Goal: Transaction & Acquisition: Purchase product/service

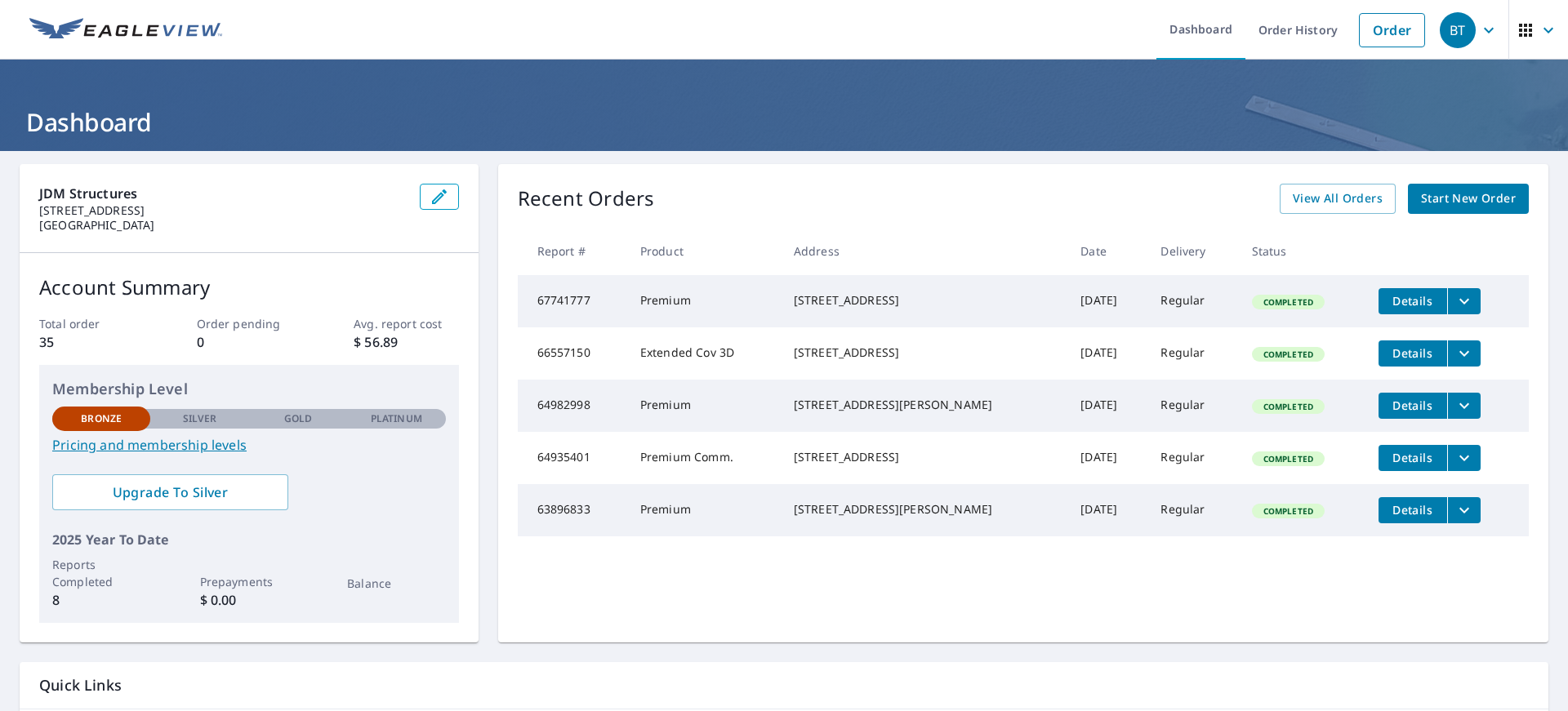
click at [1440, 205] on span "Start New Order" at bounding box center [1469, 198] width 95 height 20
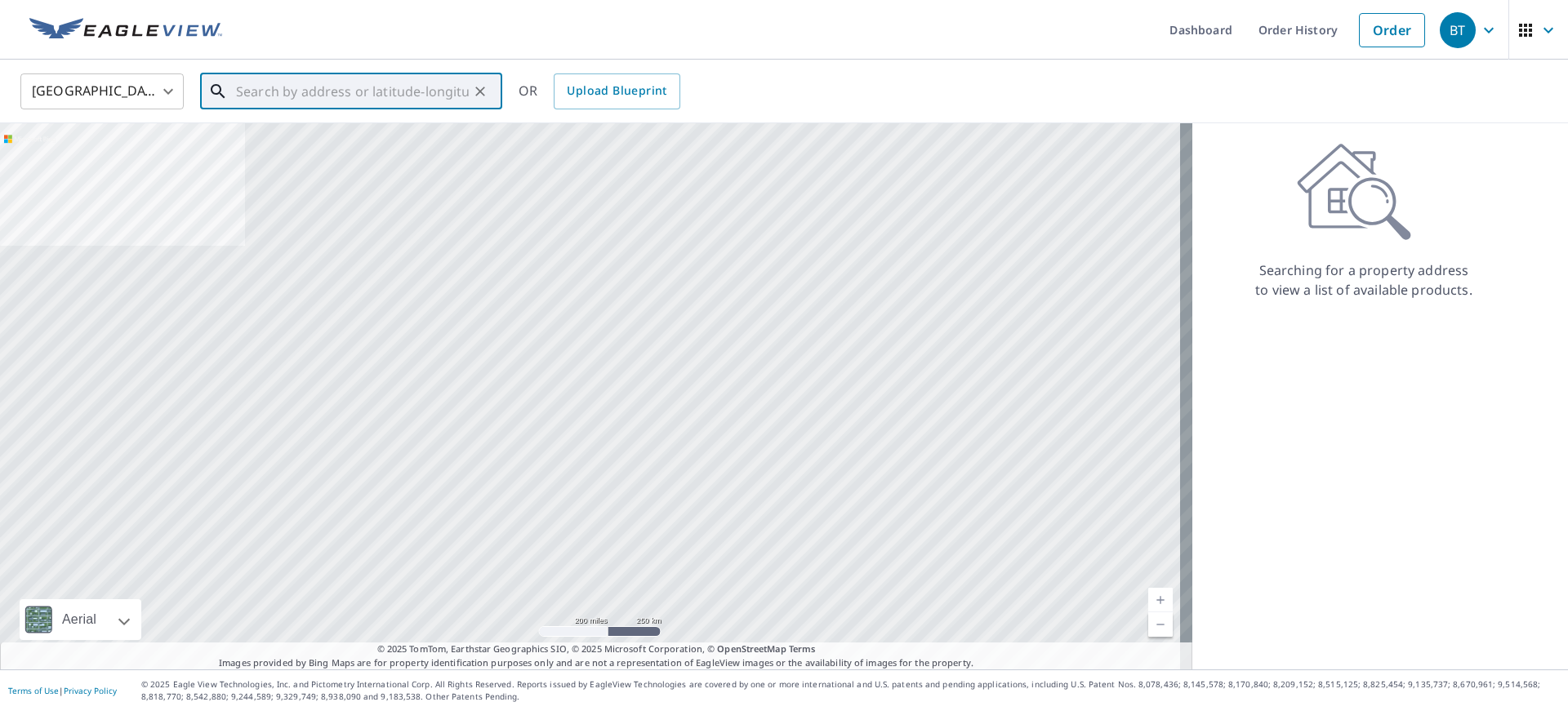
click at [298, 91] on input "text" at bounding box center [352, 91] width 233 height 46
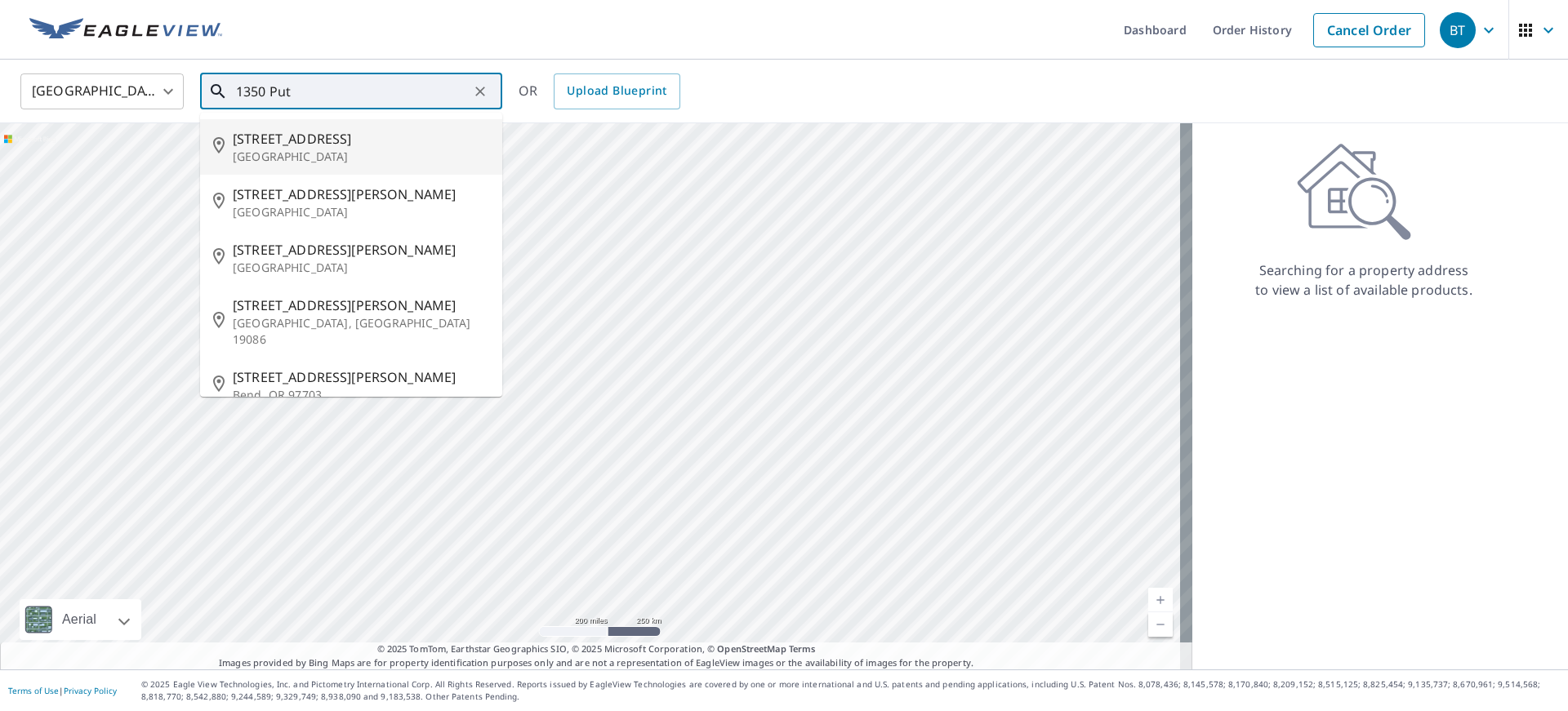
click at [291, 135] on span "[STREET_ADDRESS]" at bounding box center [361, 139] width 256 height 19
type input "[STREET_ADDRESS]"
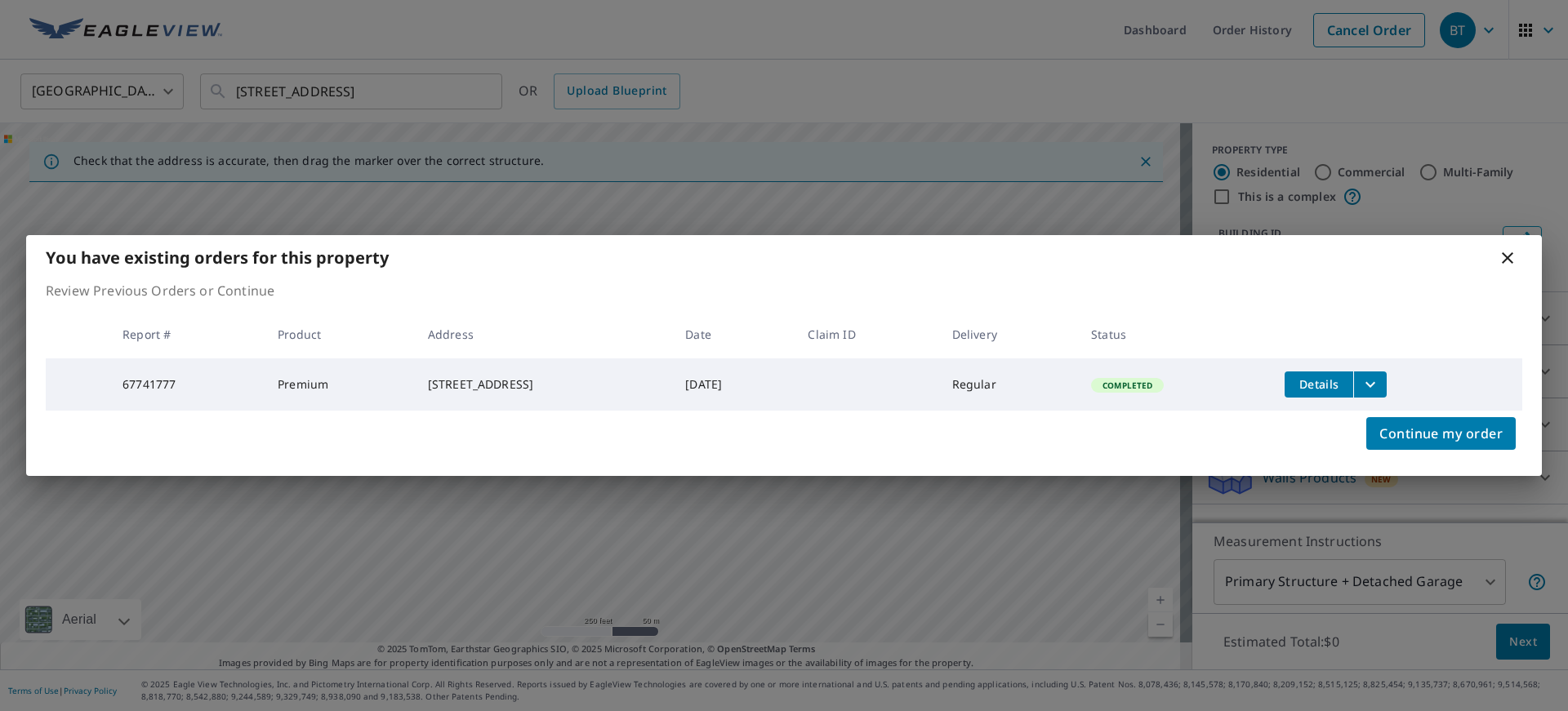
click at [1508, 252] on icon at bounding box center [1507, 258] width 19 height 19
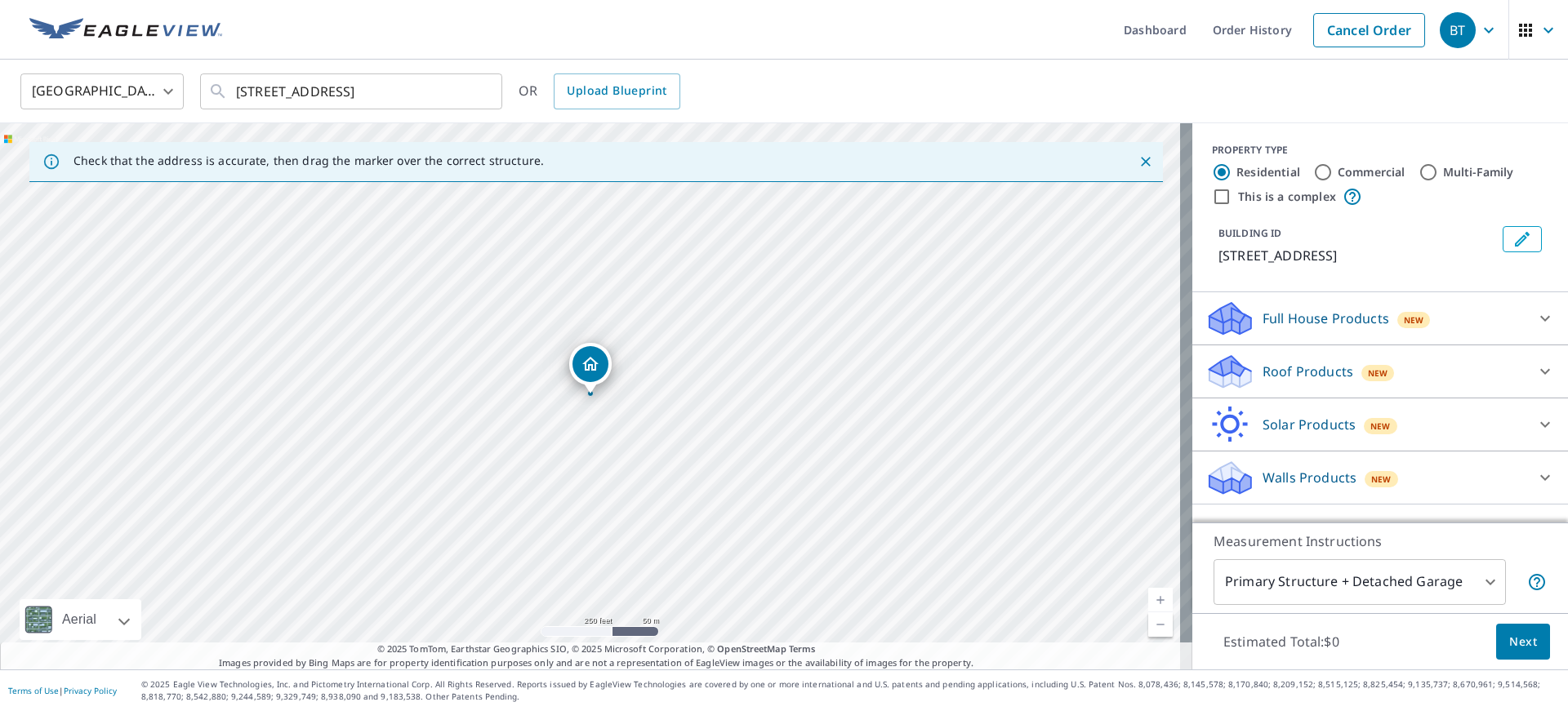
click at [1280, 372] on p "Roof Products" at bounding box center [1307, 371] width 90 height 19
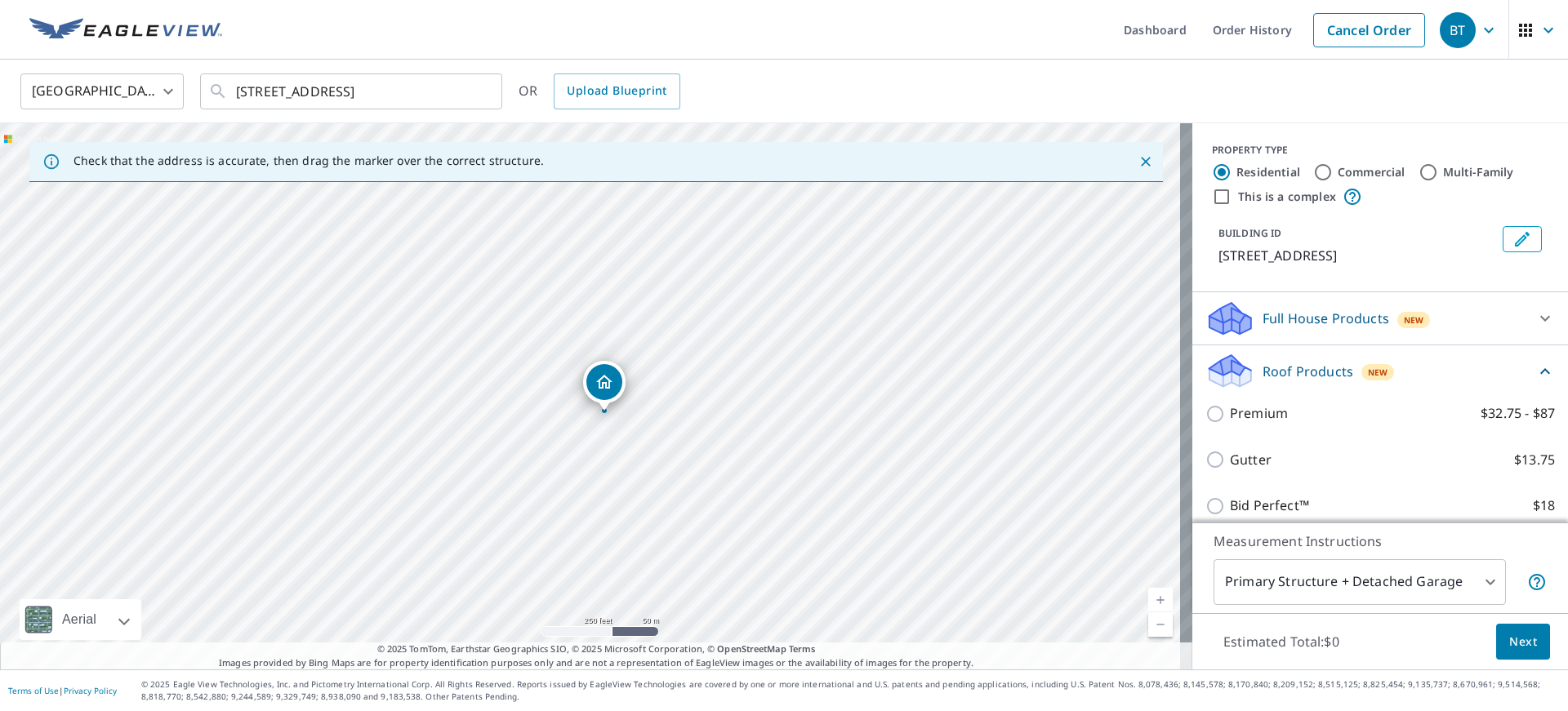
drag, startPoint x: 593, startPoint y: 393, endPoint x: 606, endPoint y: 410, distance: 21.4
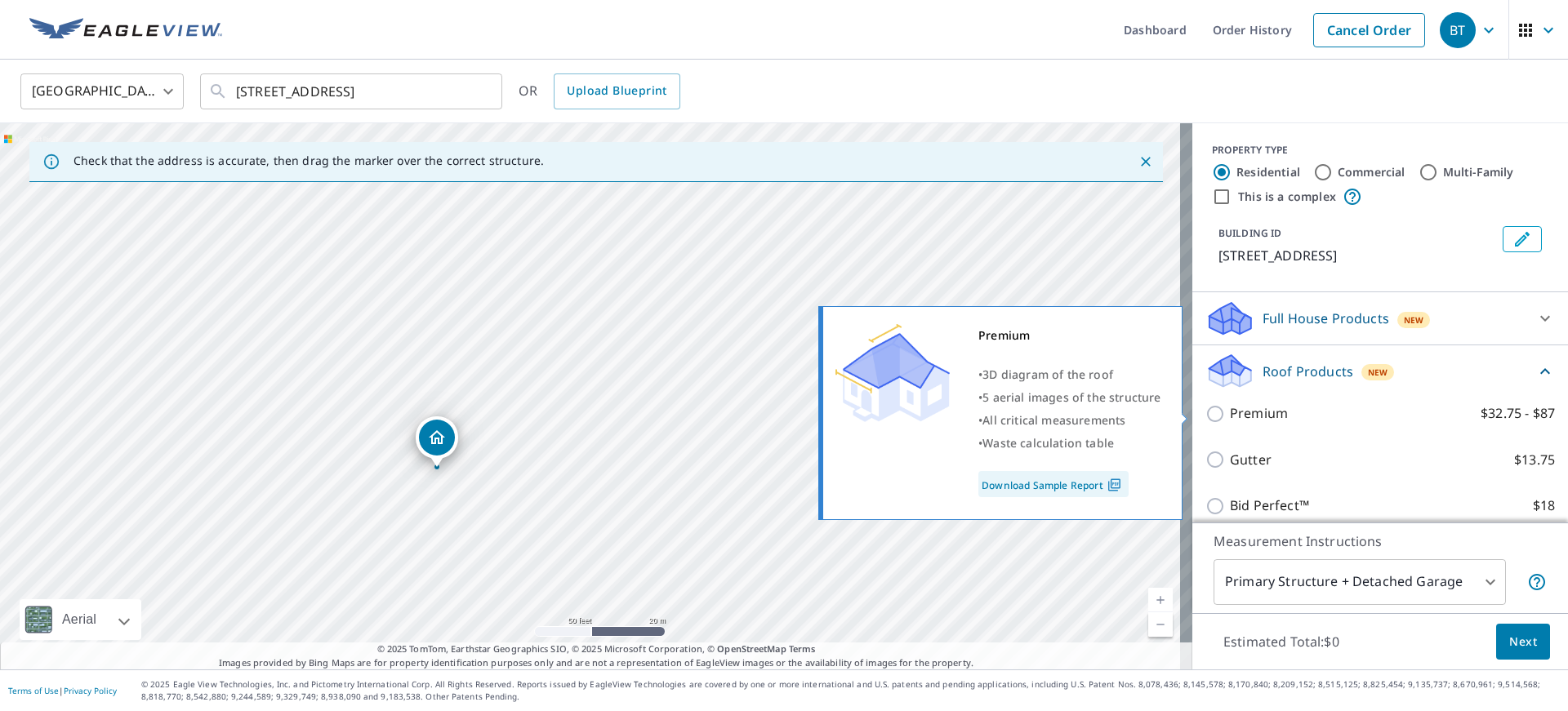
click at [1205, 416] on input "Premium $32.75 - $87" at bounding box center [1218, 414] width 25 height 19
checkbox input "true"
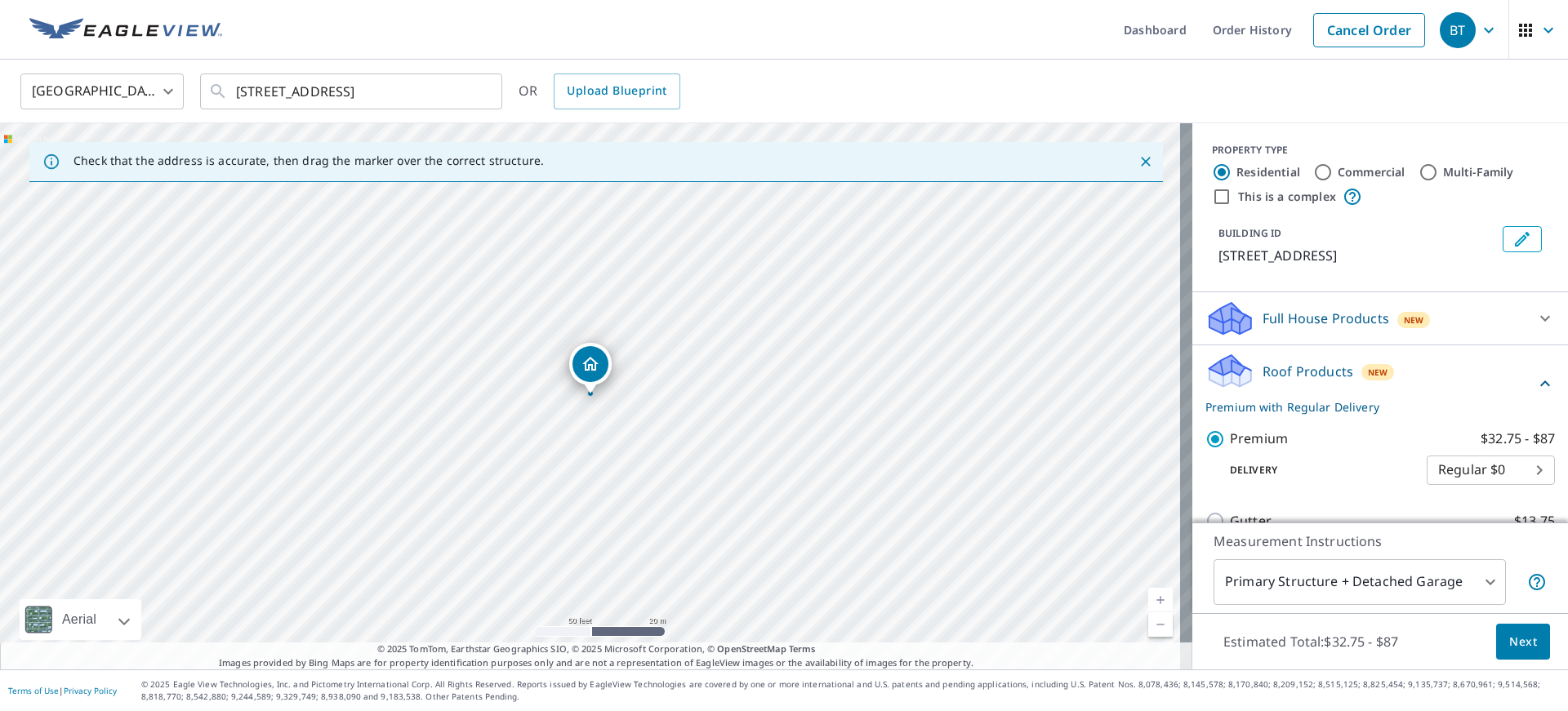
click at [1509, 637] on span "Next" at bounding box center [1523, 642] width 28 height 20
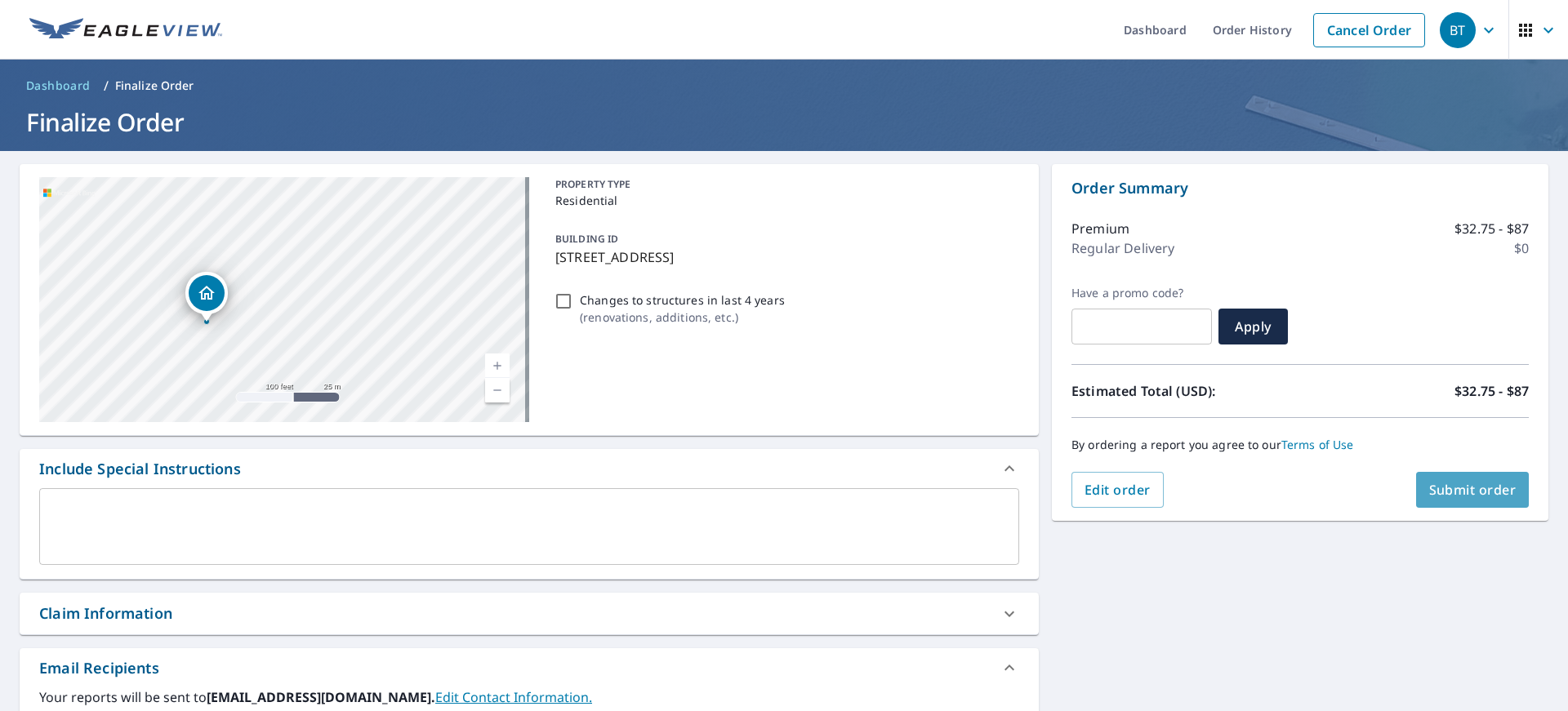
click at [1472, 478] on button "Submit order" at bounding box center [1472, 490] width 113 height 36
